Goal: Task Accomplishment & Management: Manage account settings

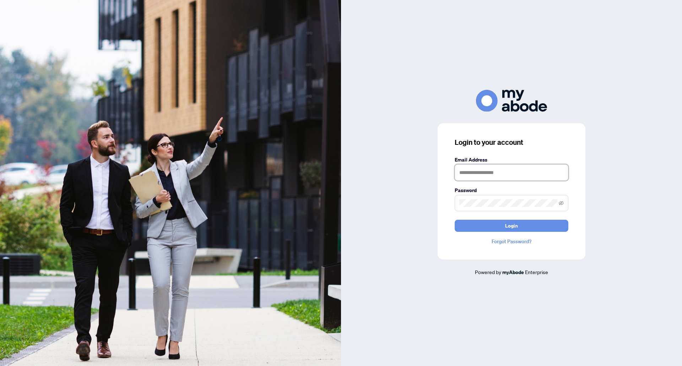
click at [514, 173] on input "text" at bounding box center [512, 172] width 114 height 16
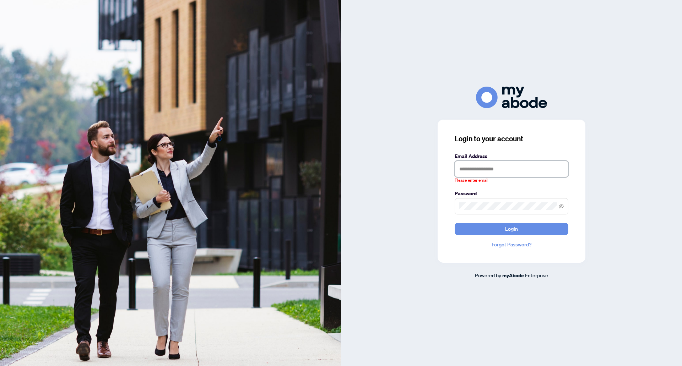
type input "**********"
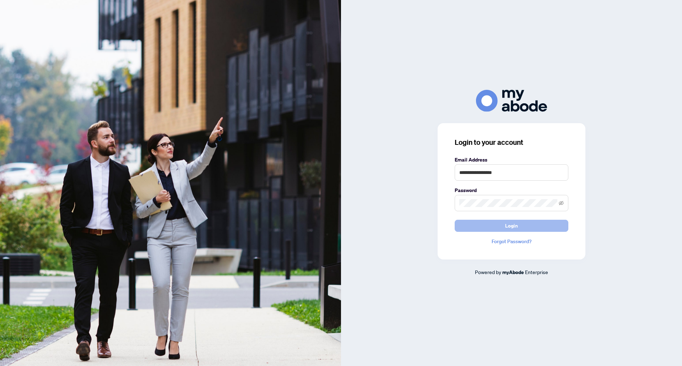
click at [527, 227] on button "Login" at bounding box center [512, 226] width 114 height 12
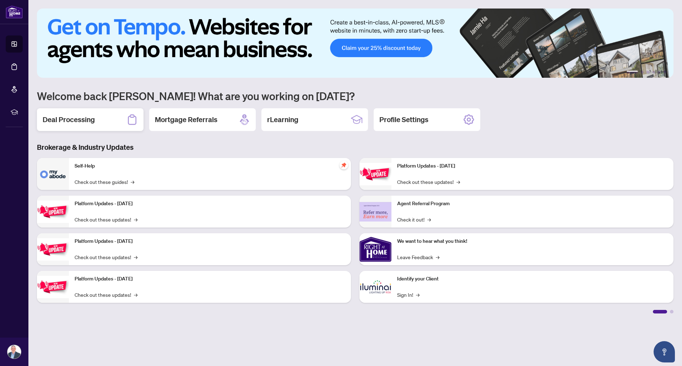
click at [73, 117] on h2 "Deal Processing" at bounding box center [69, 120] width 52 height 10
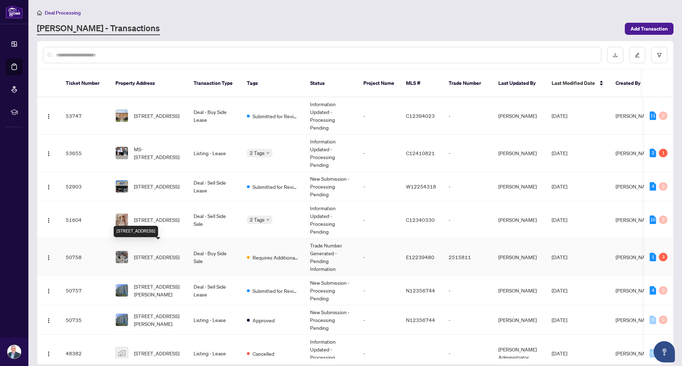
click at [154, 253] on span "[STREET_ADDRESS]" at bounding box center [156, 257] width 45 height 8
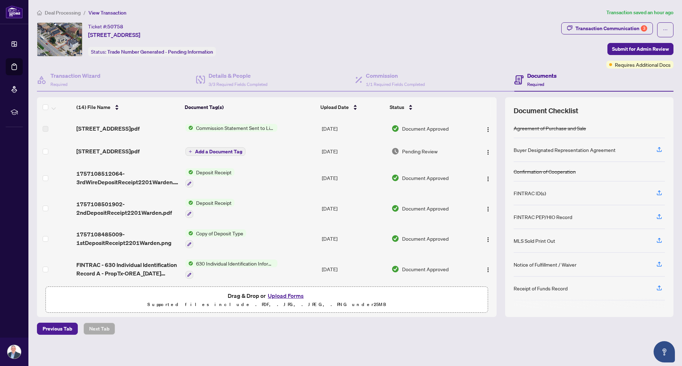
click at [271, 129] on span "Commission Statement Sent to Listing Brokerage" at bounding box center [235, 128] width 84 height 8
click at [281, 31] on div "Ticket #: 50758 [STREET_ADDRESS] Status: Trade Number Generated - Pending Infor…" at bounding box center [297, 39] width 521 height 34
click at [130, 153] on span "[STREET_ADDRESS]pdf" at bounding box center [107, 151] width 63 height 9
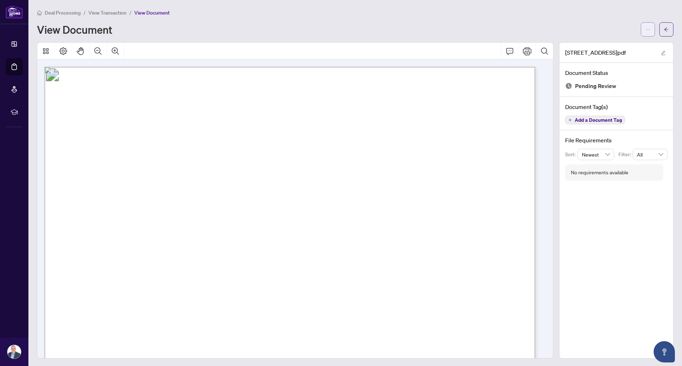
click at [645, 28] on icon "ellipsis" at bounding box center [647, 29] width 5 height 5
click at [614, 47] on span "Download" at bounding box center [617, 45] width 54 height 8
click at [117, 12] on span "View Transaction" at bounding box center [107, 13] width 38 height 6
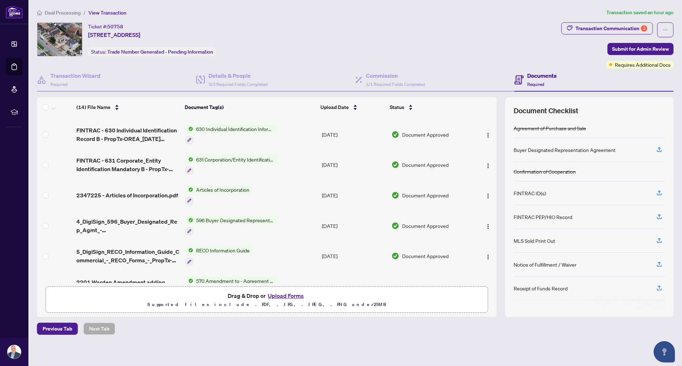
scroll to position [178, 0]
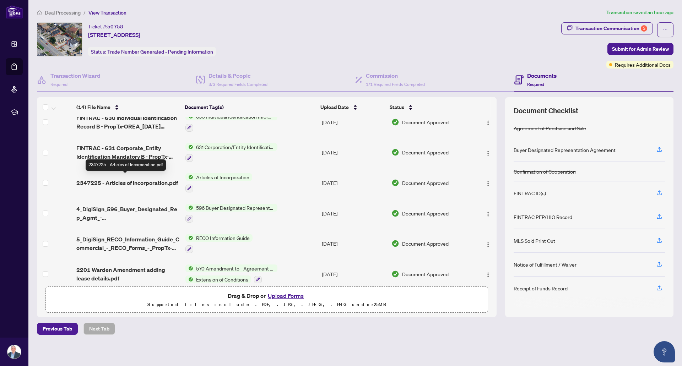
click at [147, 180] on span "2347225 - Articles of Incorporation.pdf" at bounding box center [127, 183] width 102 height 9
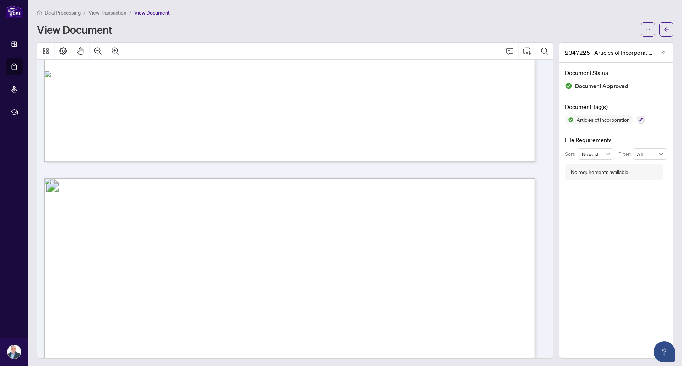
scroll to position [1279, 0]
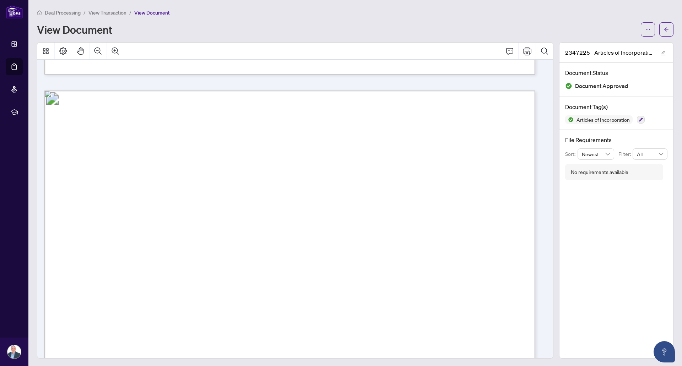
drag, startPoint x: 131, startPoint y: 245, endPoint x: 108, endPoint y: 231, distance: 27.0
click at [108, 91] on p "Page: Ontario Corporation Number Request ID / Demande no Num é ro de la compagn…" at bounding box center [598, 91] width 1109 height 0
drag, startPoint x: 405, startPoint y: 315, endPoint x: 386, endPoint y: 298, distance: 25.9
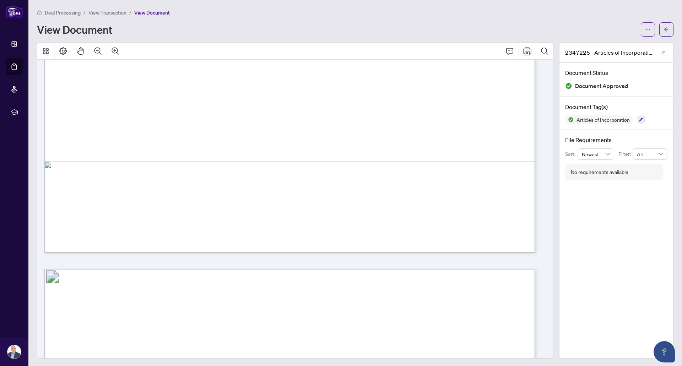
scroll to position [3126, 0]
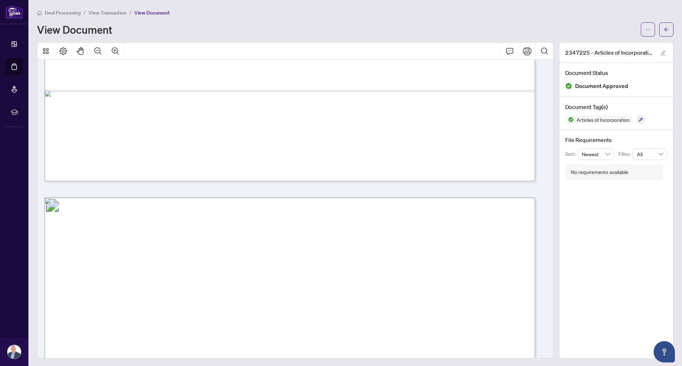
click at [109, 14] on span "View Transaction" at bounding box center [107, 13] width 38 height 6
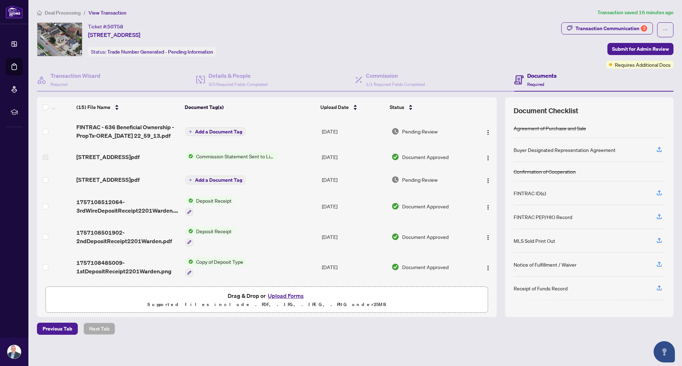
click at [287, 297] on button "Upload Forms" at bounding box center [286, 295] width 40 height 9
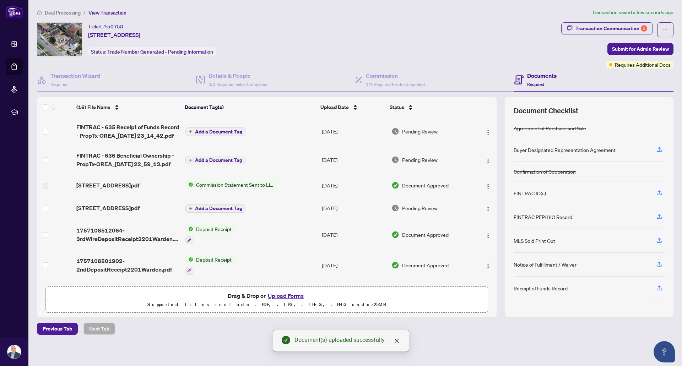
click at [228, 159] on span "Add a Document Tag" at bounding box center [218, 160] width 47 height 5
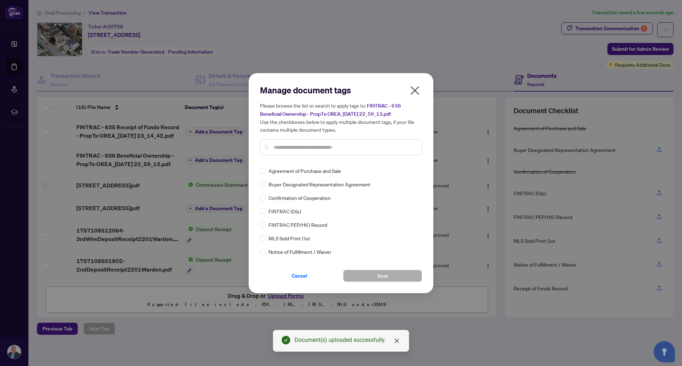
click at [323, 147] on input "text" at bounding box center [344, 148] width 143 height 8
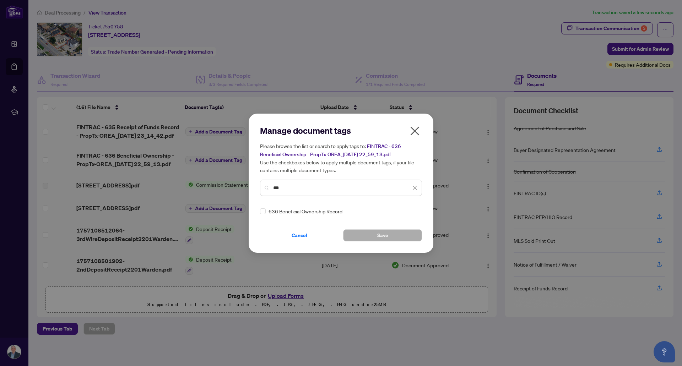
type input "***"
click at [362, 235] on button "Save" at bounding box center [382, 235] width 79 height 12
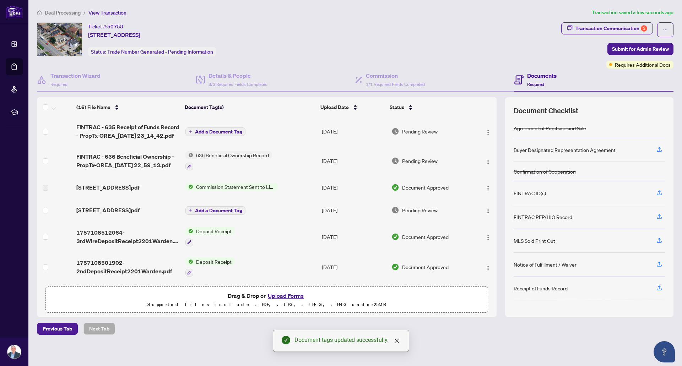
click at [221, 130] on span "Add a Document Tag" at bounding box center [218, 131] width 47 height 5
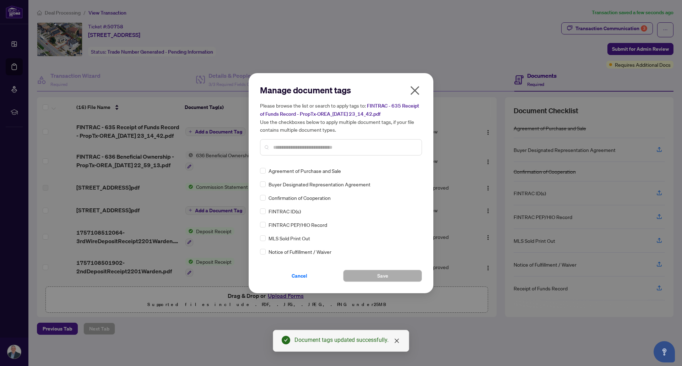
click at [322, 147] on input "text" at bounding box center [344, 148] width 143 height 8
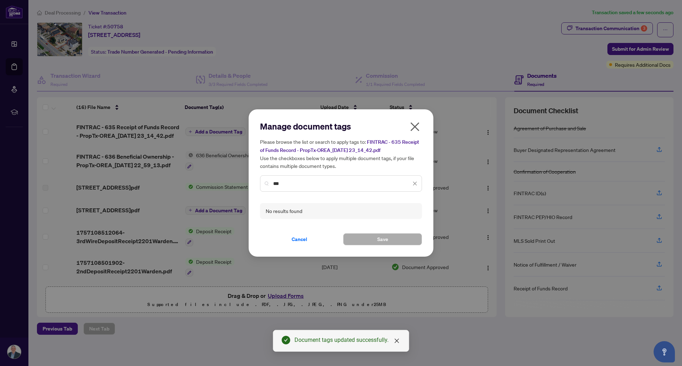
drag, startPoint x: 280, startPoint y: 184, endPoint x: 255, endPoint y: 185, distance: 25.3
click at [255, 185] on div "Manage document tags Please browse the list or search to apply tags to: FINTRAC…" at bounding box center [341, 183] width 185 height 148
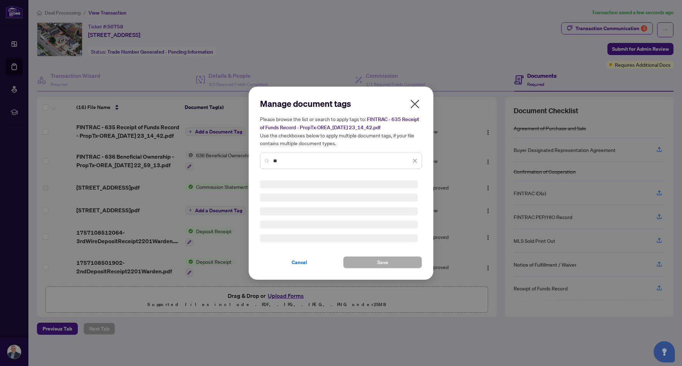
type input "*"
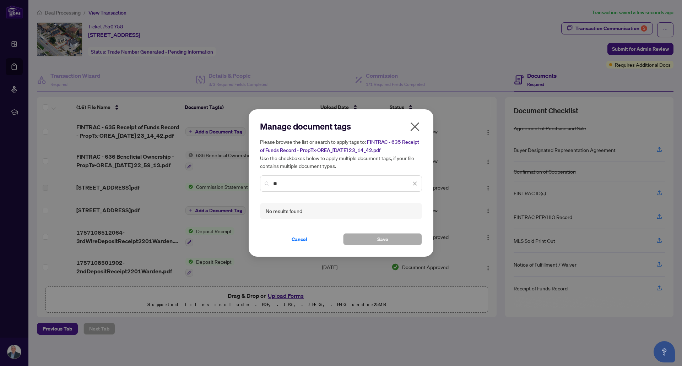
type input "*"
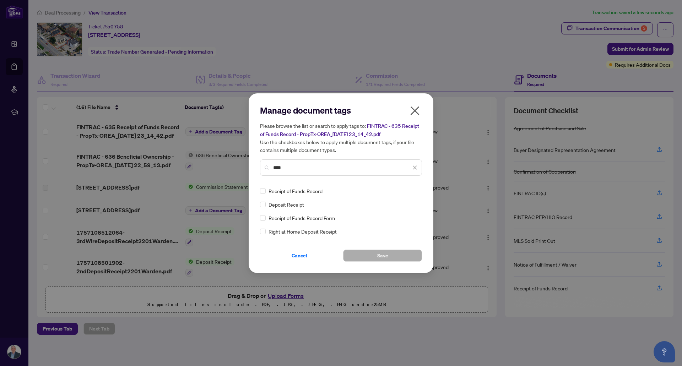
type input "****"
click at [379, 258] on span "Save" at bounding box center [382, 255] width 11 height 11
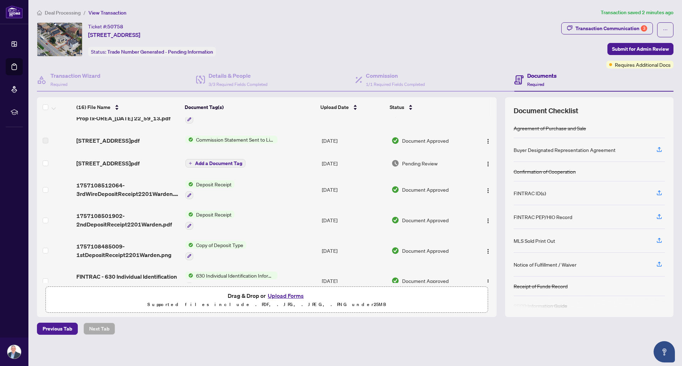
scroll to position [71, 0]
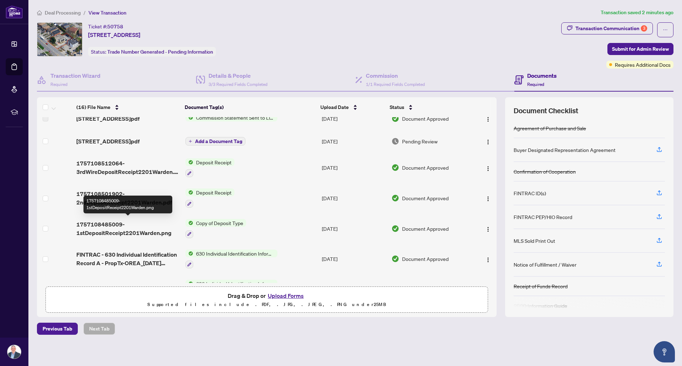
click at [133, 228] on span "1757108485009-1stDepositReceipt2201Warden.png" at bounding box center [127, 228] width 103 height 17
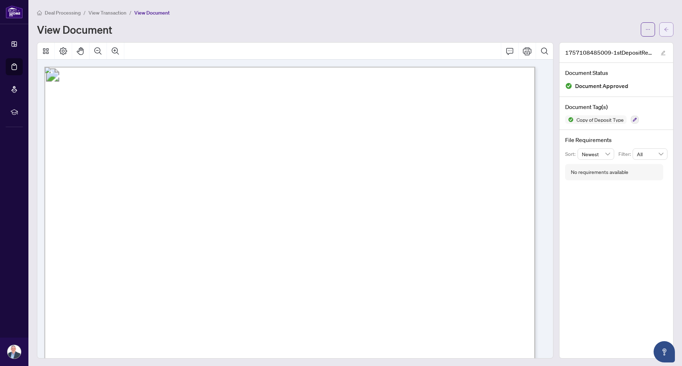
click at [664, 33] on button "button" at bounding box center [666, 29] width 14 height 14
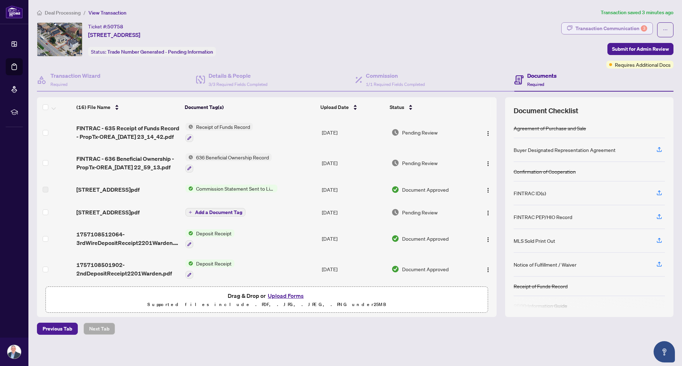
click at [610, 23] on div "Transaction Communication 3" at bounding box center [611, 28] width 72 height 11
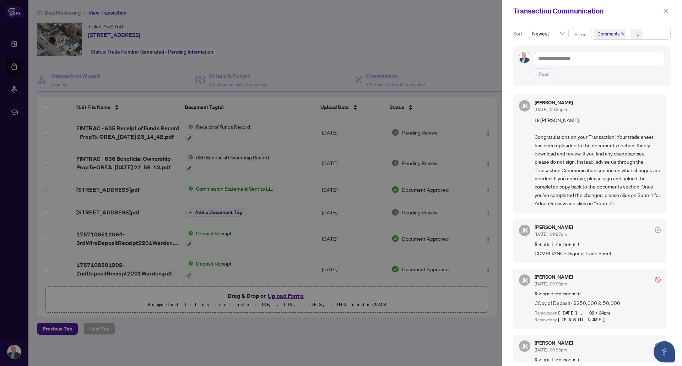
click at [663, 10] on button "button" at bounding box center [665, 11] width 9 height 9
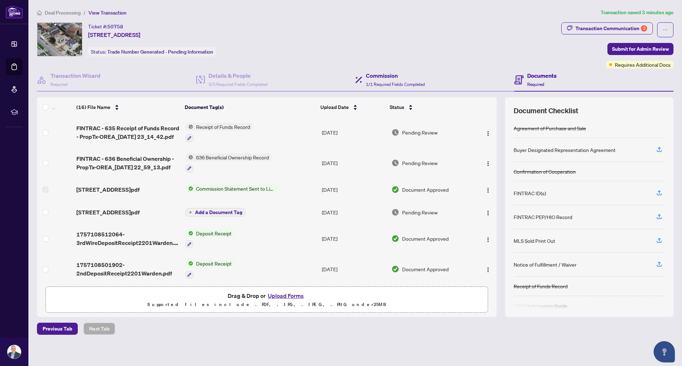
click at [391, 89] on div "Commission 1/1 Required Fields Completed" at bounding box center [434, 80] width 159 height 23
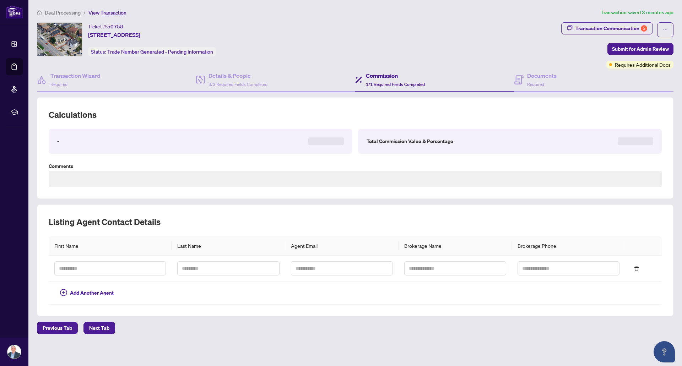
type textarea "**********"
